Goal: Task Accomplishment & Management: Manage account settings

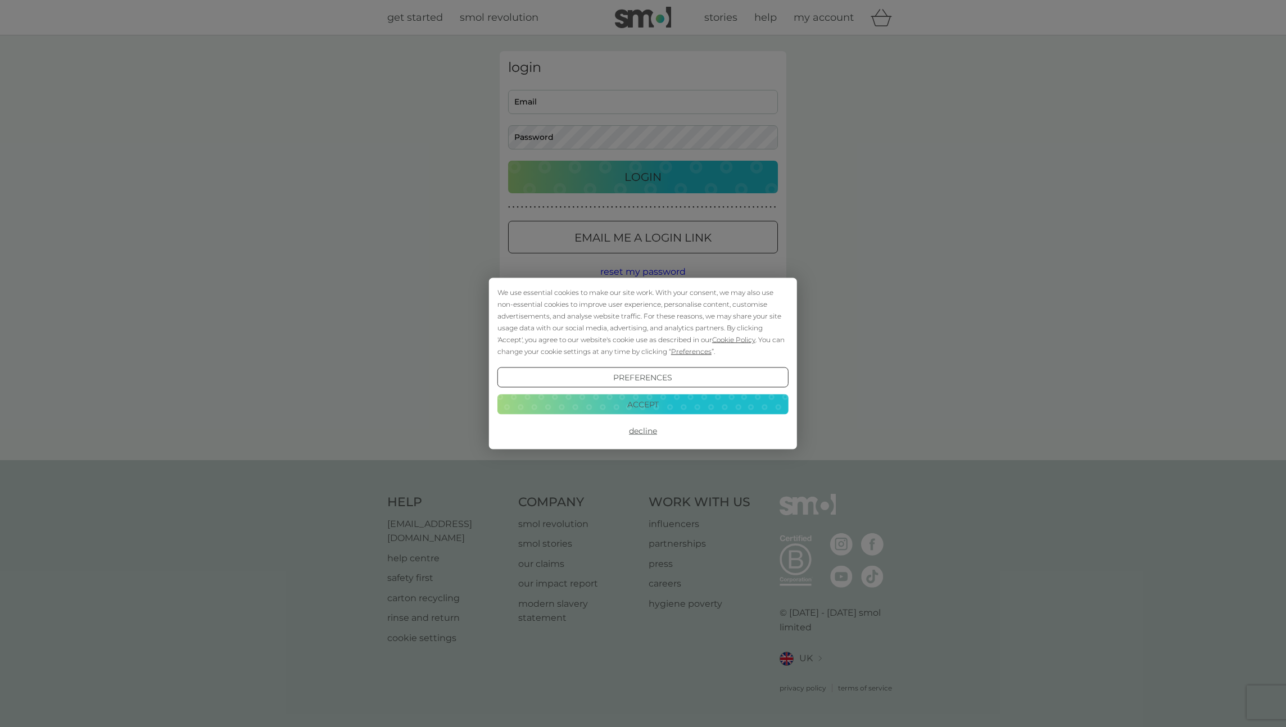
click at [667, 405] on button "Accept" at bounding box center [642, 404] width 291 height 20
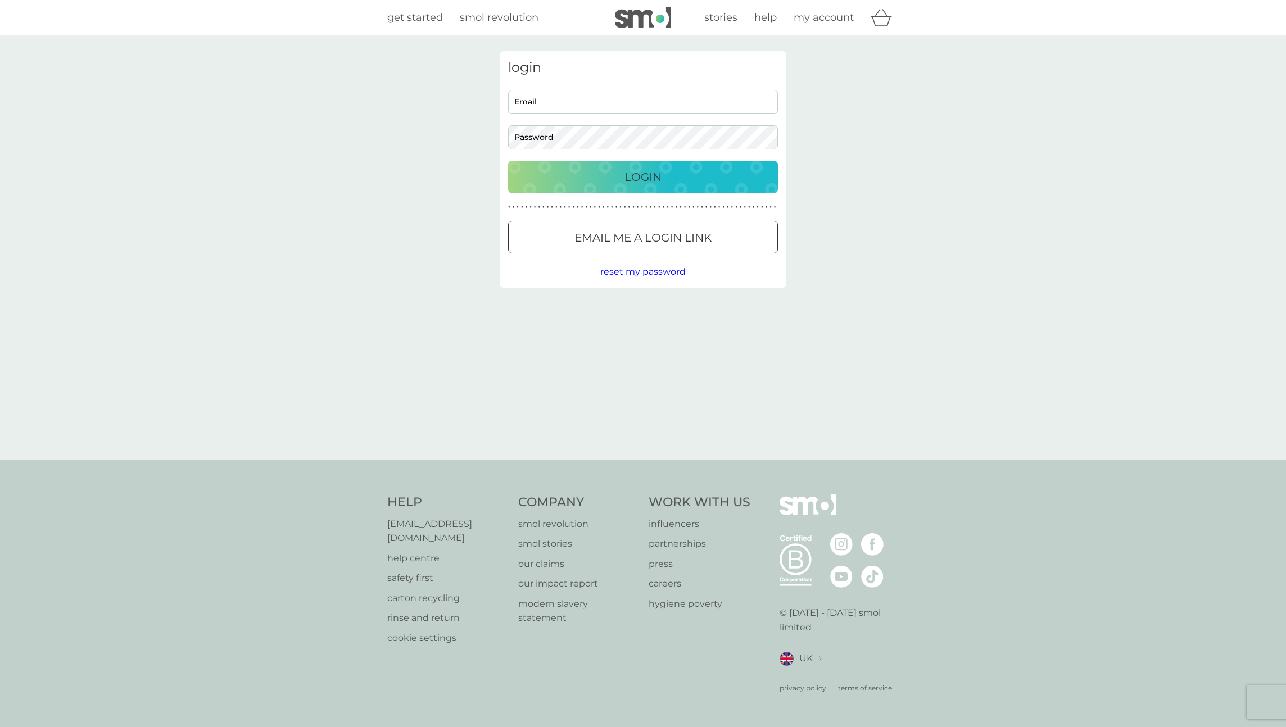
click at [626, 180] on p "Login" at bounding box center [642, 177] width 37 height 18
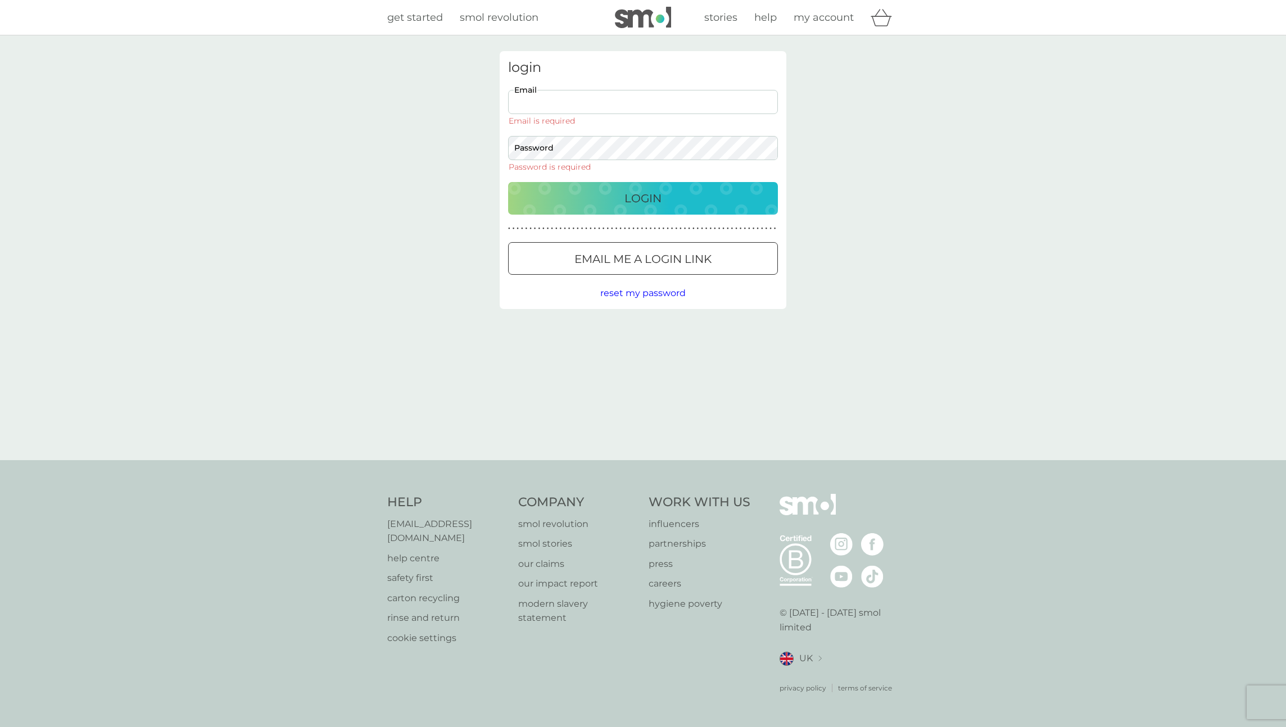
click at [580, 102] on input "Email" at bounding box center [643, 102] width 270 height 24
type input "[PERSON_NAME][EMAIL_ADDRESS][PERSON_NAME][DOMAIN_NAME]"
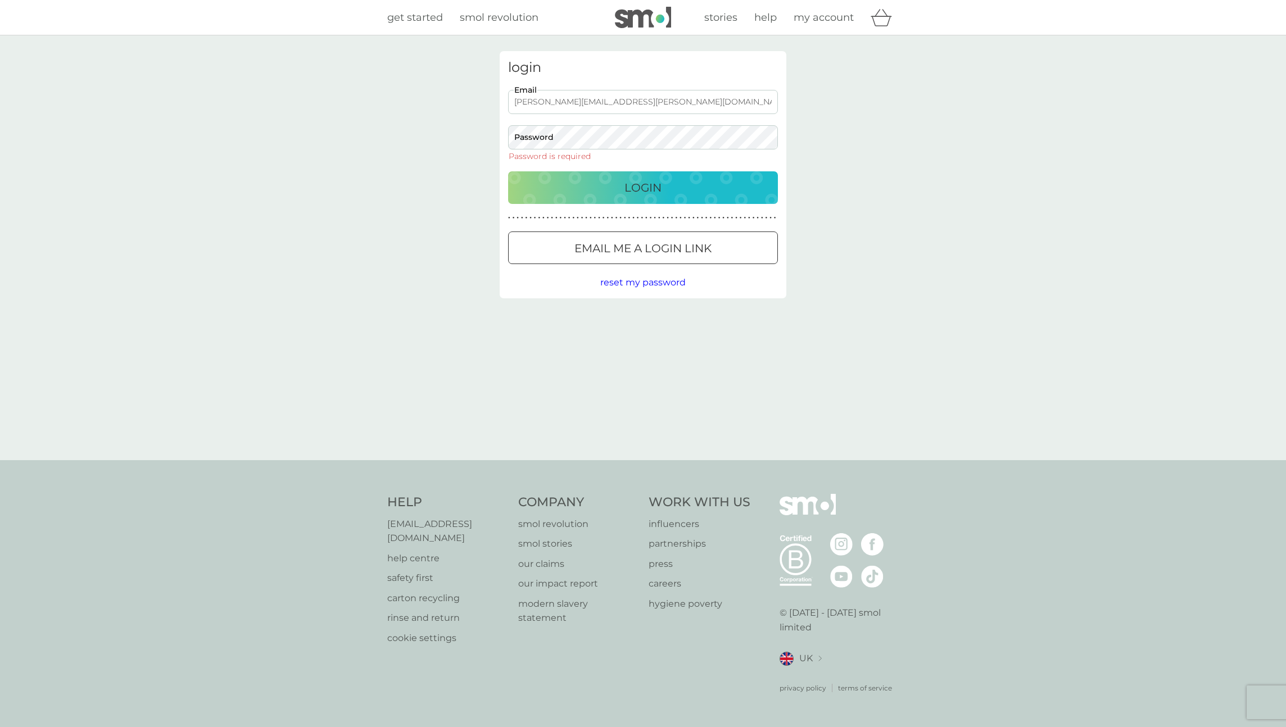
click at [617, 187] on div "Login" at bounding box center [642, 188] width 247 height 18
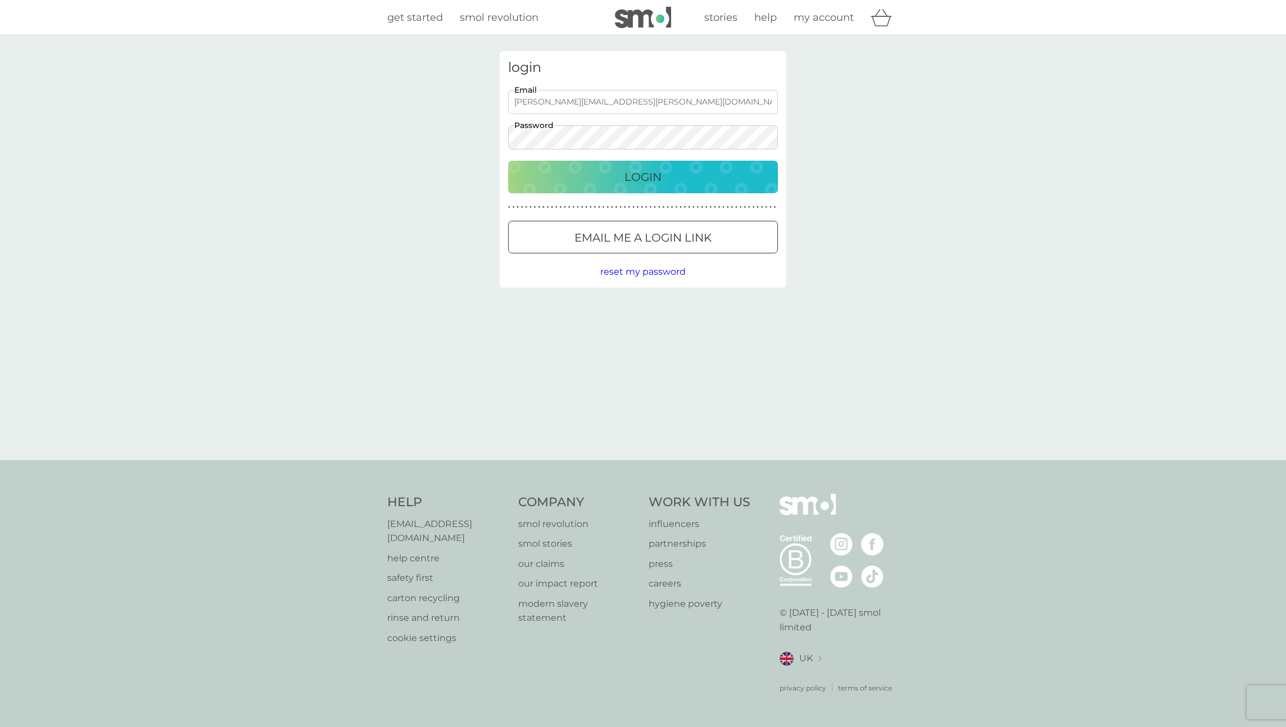
click at [626, 181] on p "Login" at bounding box center [642, 177] width 37 height 18
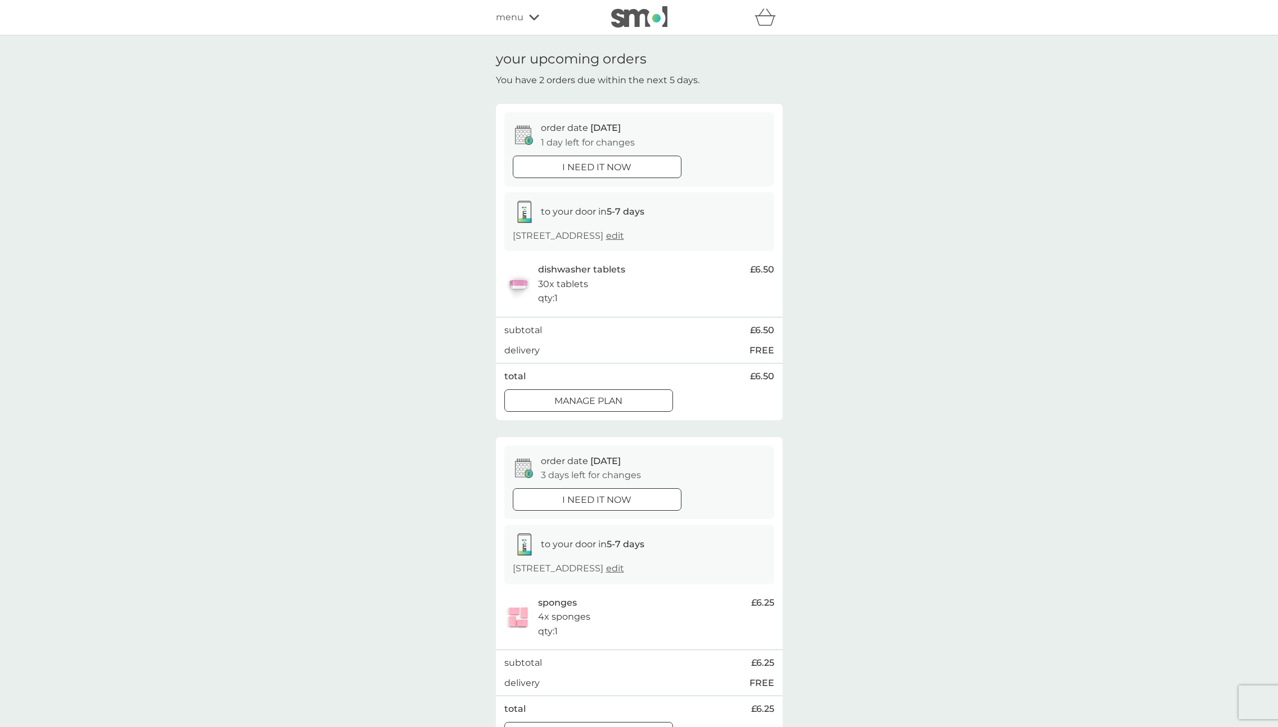
click at [622, 400] on p "Manage plan" at bounding box center [588, 401] width 68 height 15
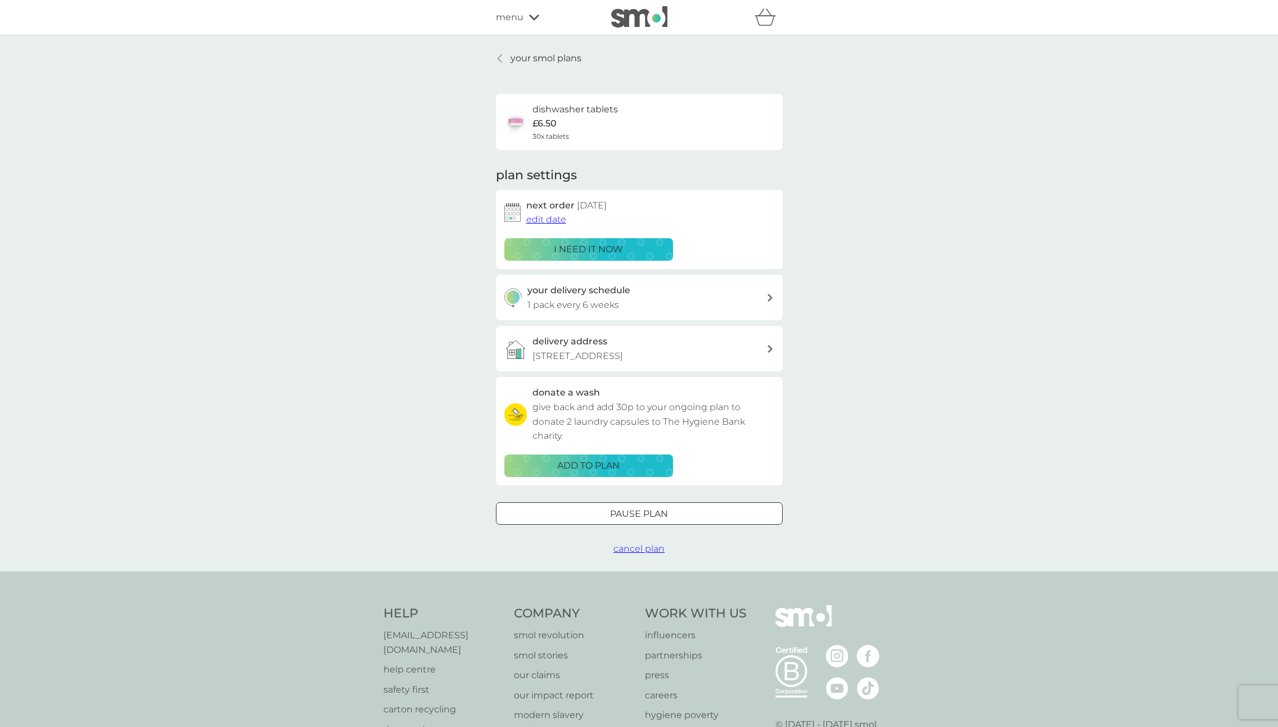
click at [554, 220] on span "edit date" at bounding box center [546, 219] width 40 height 11
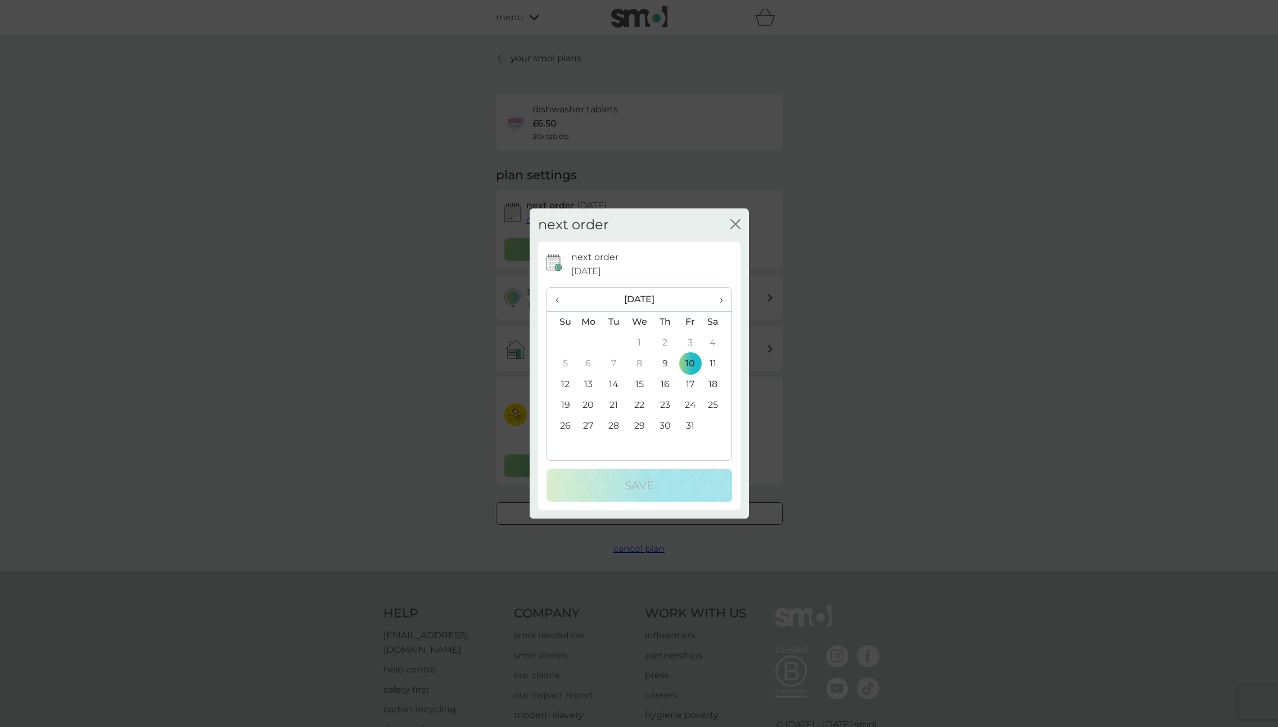
click at [722, 300] on span "›" at bounding box center [716, 300] width 11 height 24
click at [692, 388] on td "16" at bounding box center [689, 384] width 25 height 21
click at [665, 487] on div "Save" at bounding box center [639, 486] width 163 height 18
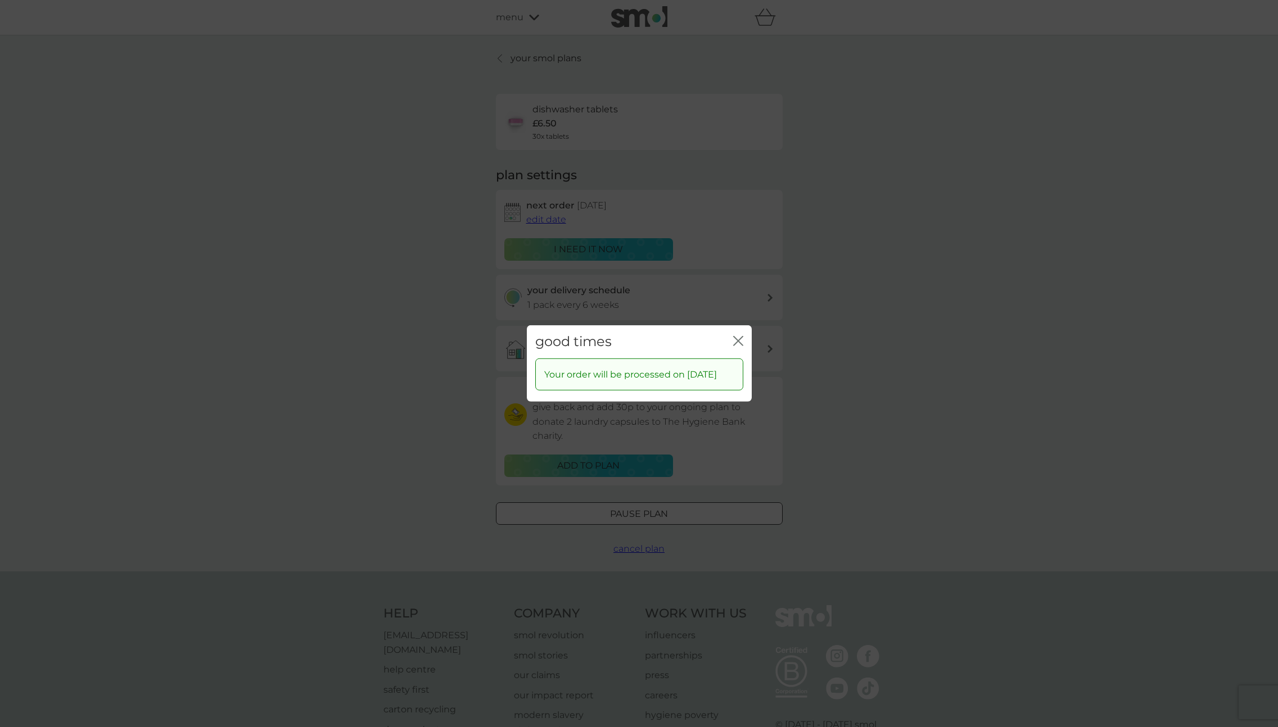
click at [738, 337] on icon "close" at bounding box center [740, 341] width 4 height 9
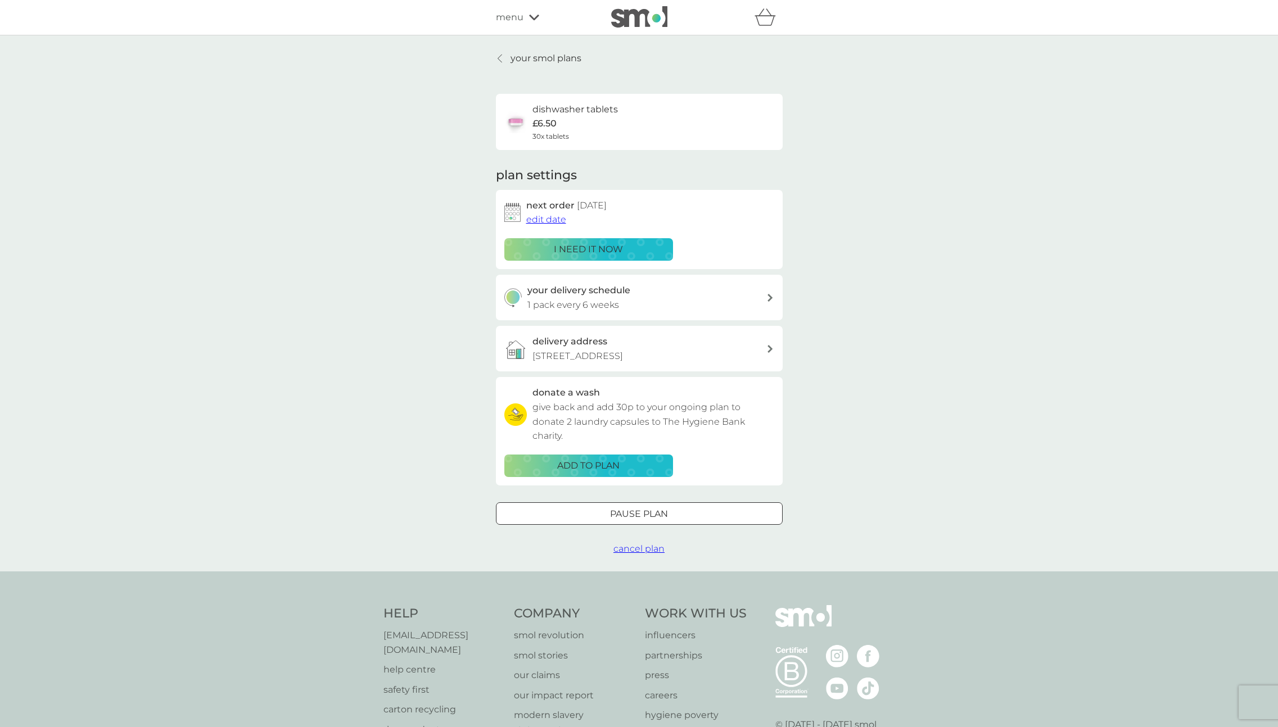
click at [505, 56] on link "your smol plans" at bounding box center [538, 58] width 85 height 15
